Goal: Navigation & Orientation: Find specific page/section

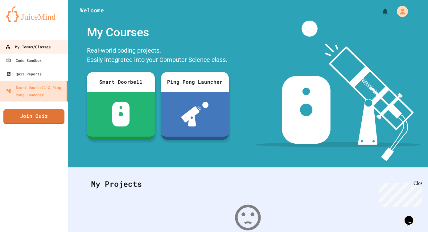
click at [30, 44] on div "My Teams/Classes" at bounding box center [27, 47] width 45 height 8
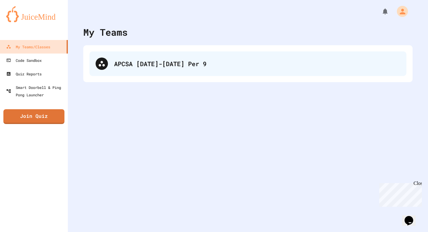
click at [152, 62] on div "APCSA [DATE]-[DATE] Per 9" at bounding box center [257, 63] width 286 height 9
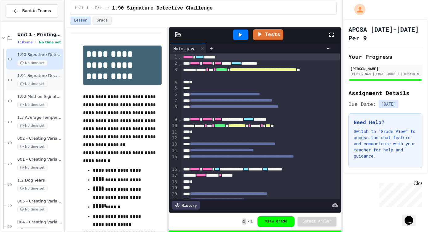
click at [23, 83] on circle at bounding box center [21, 83] width 3 height 3
